Goal: Task Accomplishment & Management: Use online tool/utility

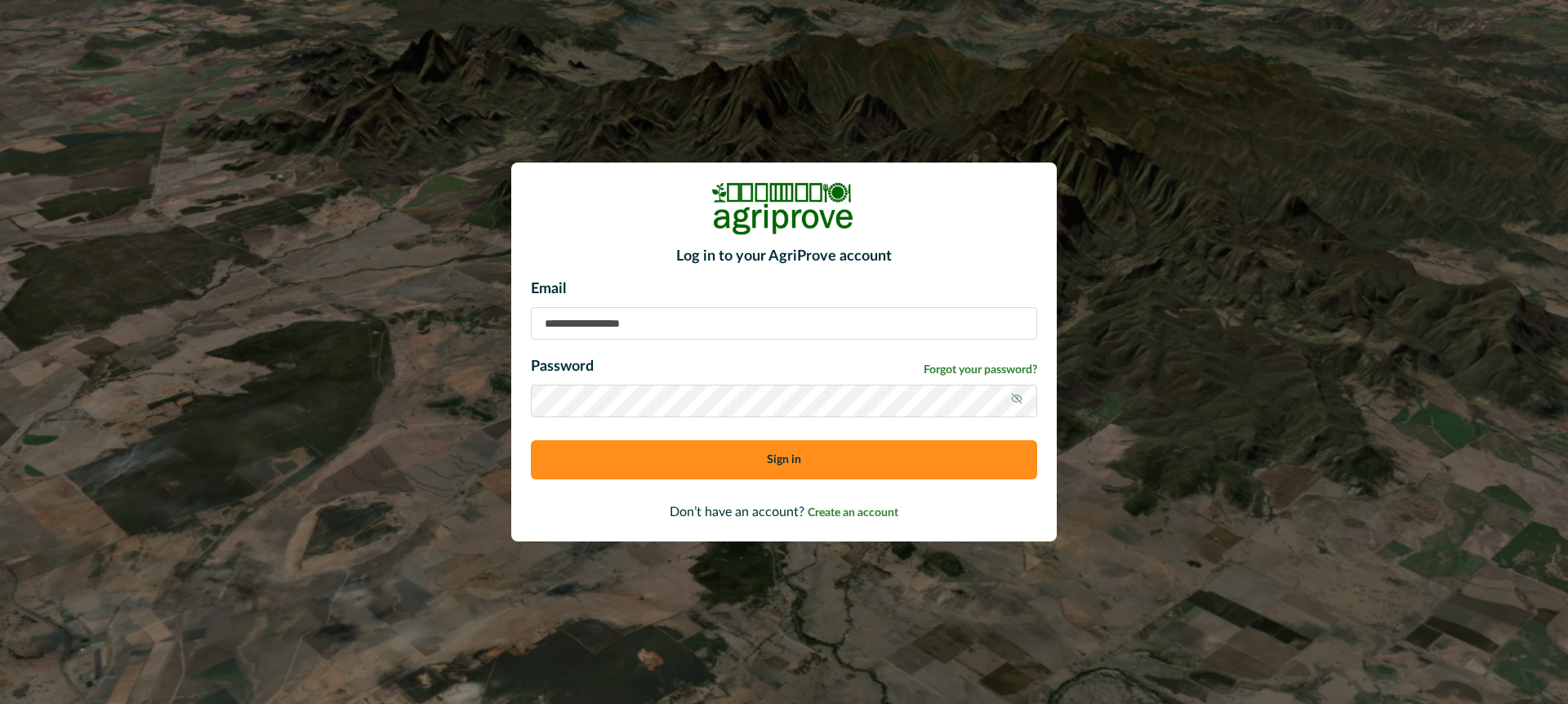
click at [608, 327] on input at bounding box center [784, 323] width 506 height 33
type input "**********"
click at [649, 460] on button "Sign in" at bounding box center [784, 460] width 506 height 39
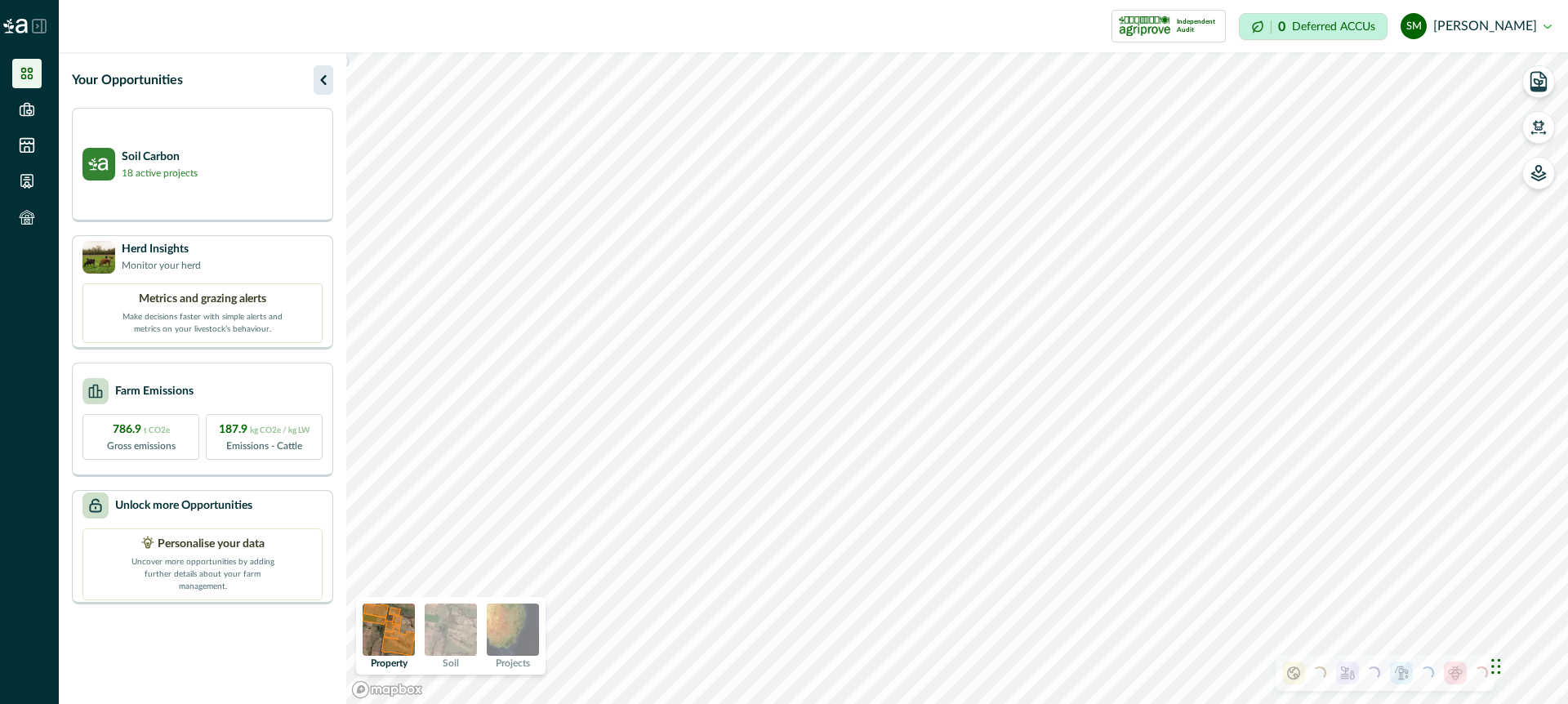
click at [321, 70] on icon "button" at bounding box center [323, 80] width 20 height 20
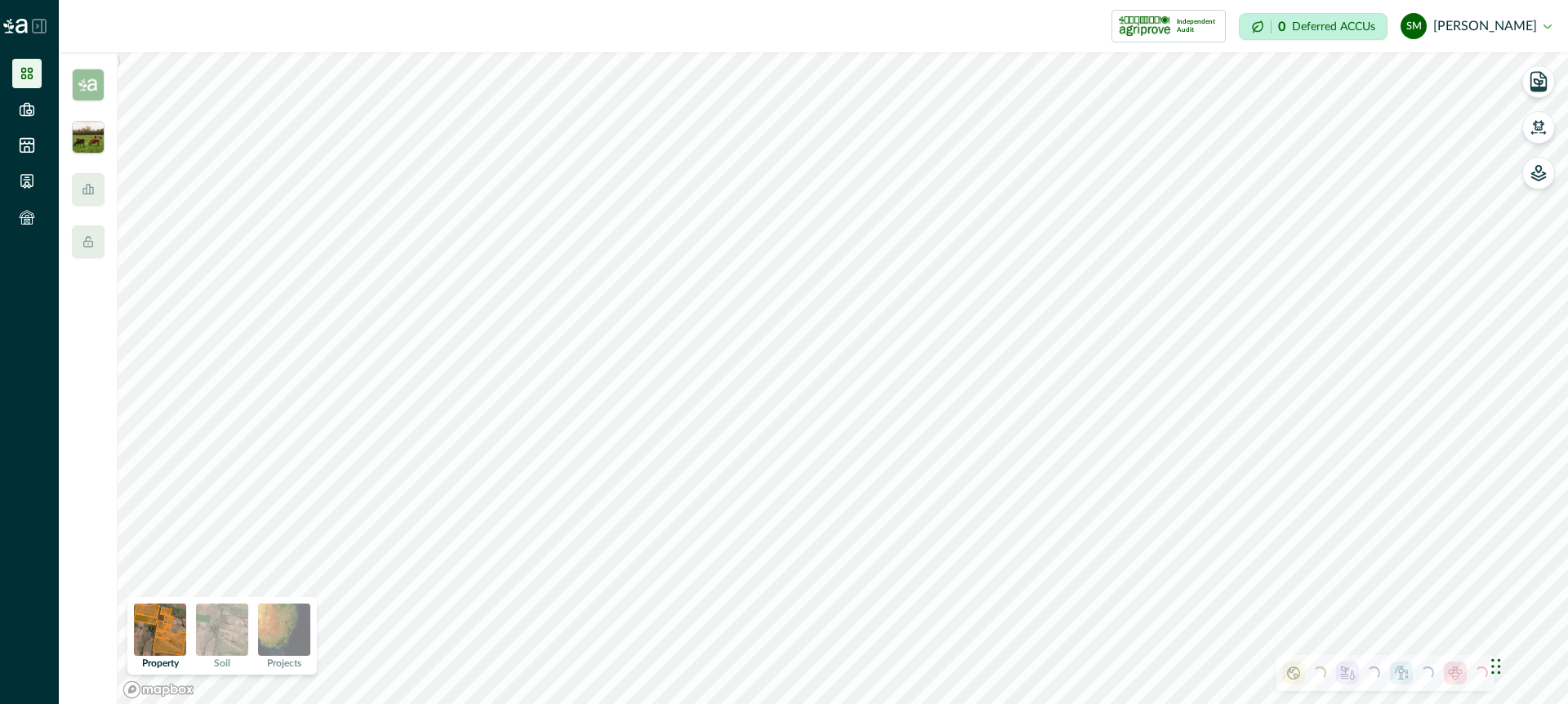
click at [84, 139] on img at bounding box center [88, 137] width 33 height 33
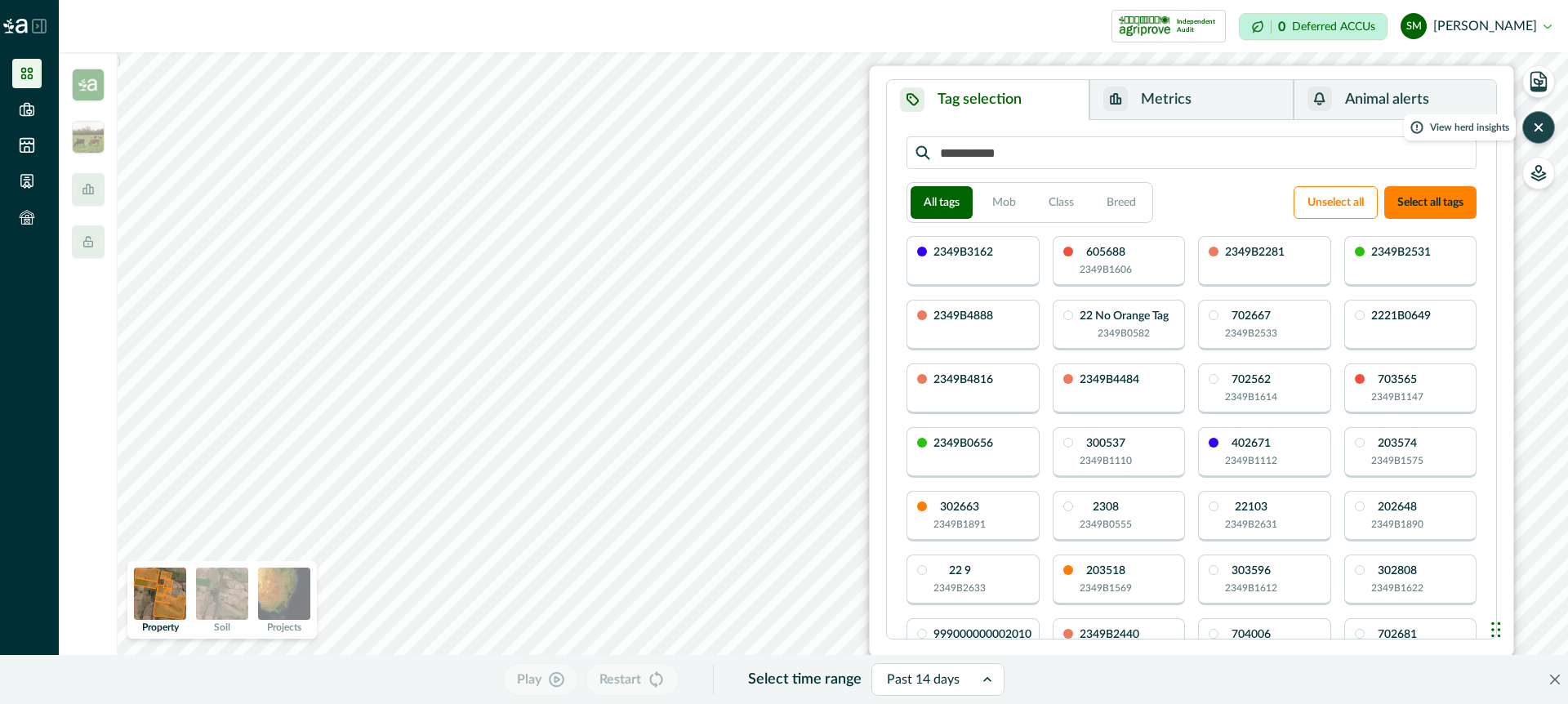
click at [1541, 127] on icon "button" at bounding box center [1539, 127] width 16 height 16
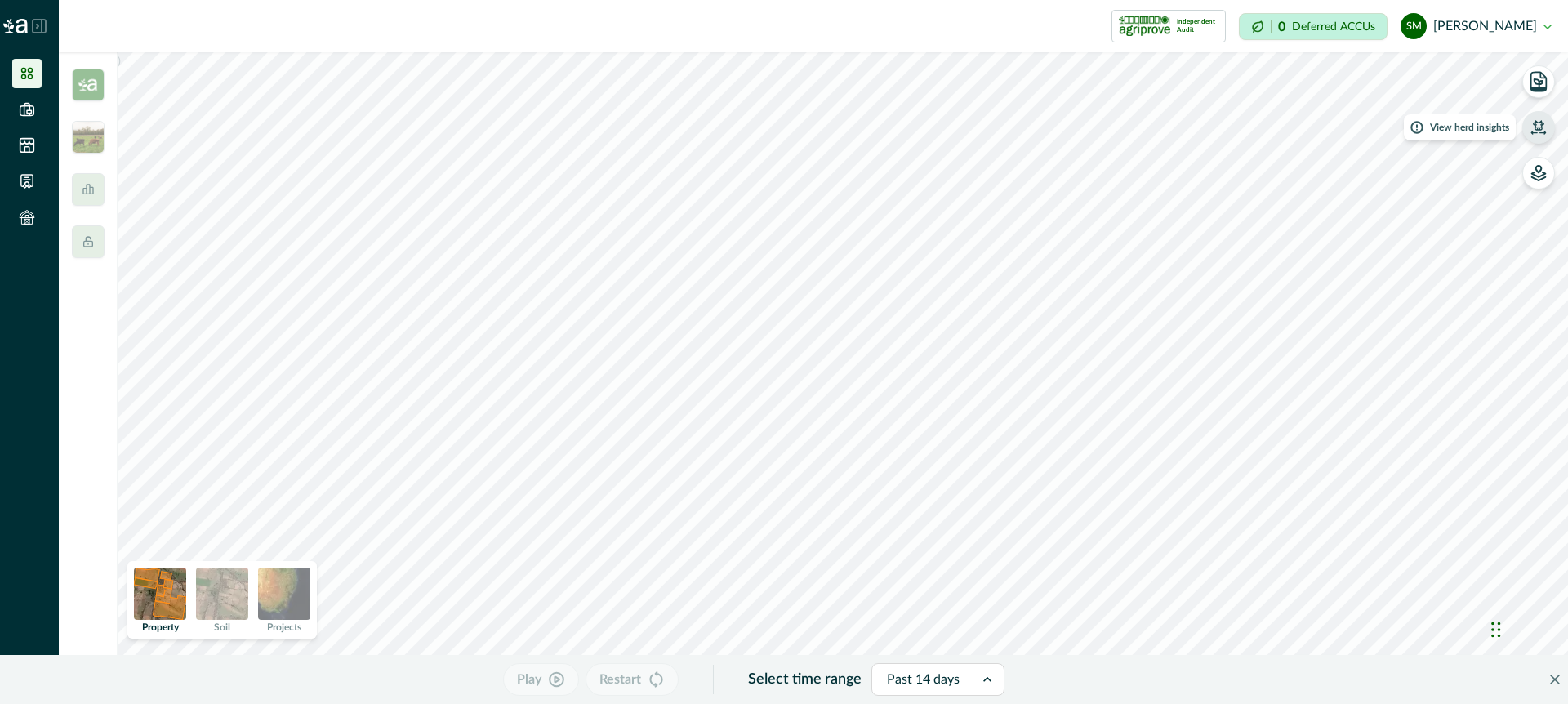
click at [1536, 122] on icon "button" at bounding box center [1539, 124] width 12 height 10
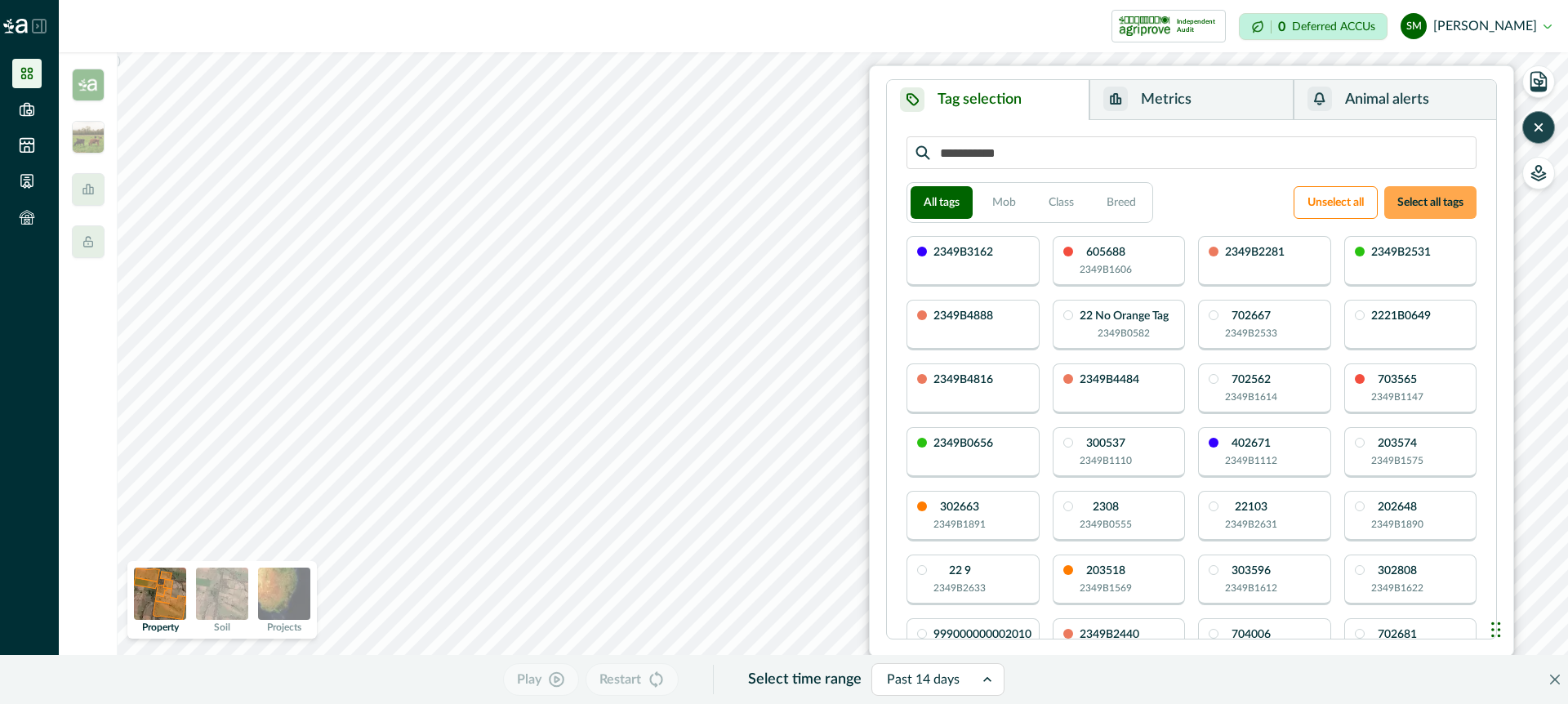
click at [1437, 201] on button "Select all tags" at bounding box center [1430, 202] width 92 height 33
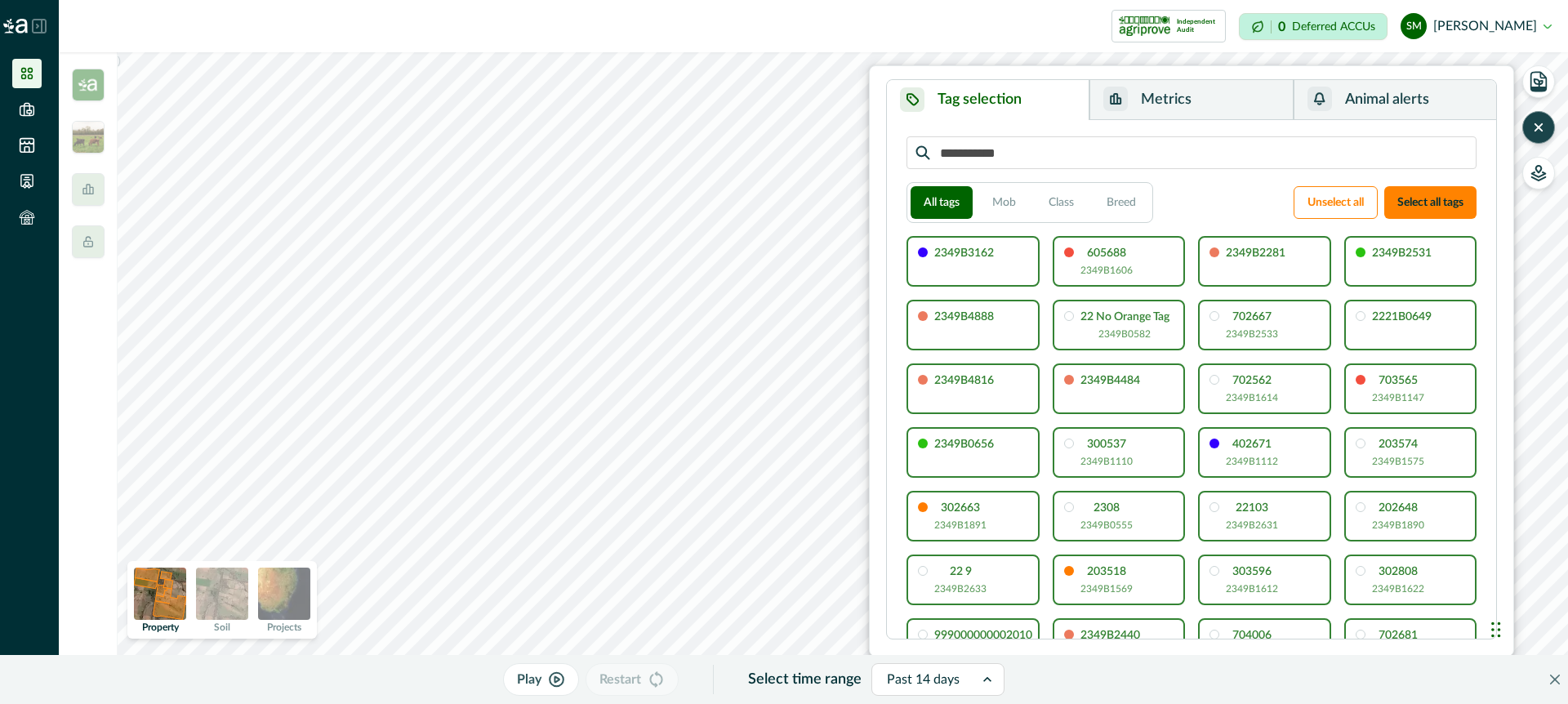
click at [1209, 98] on button "Metrics" at bounding box center [1191, 99] width 203 height 40
